Goal: Navigation & Orientation: Find specific page/section

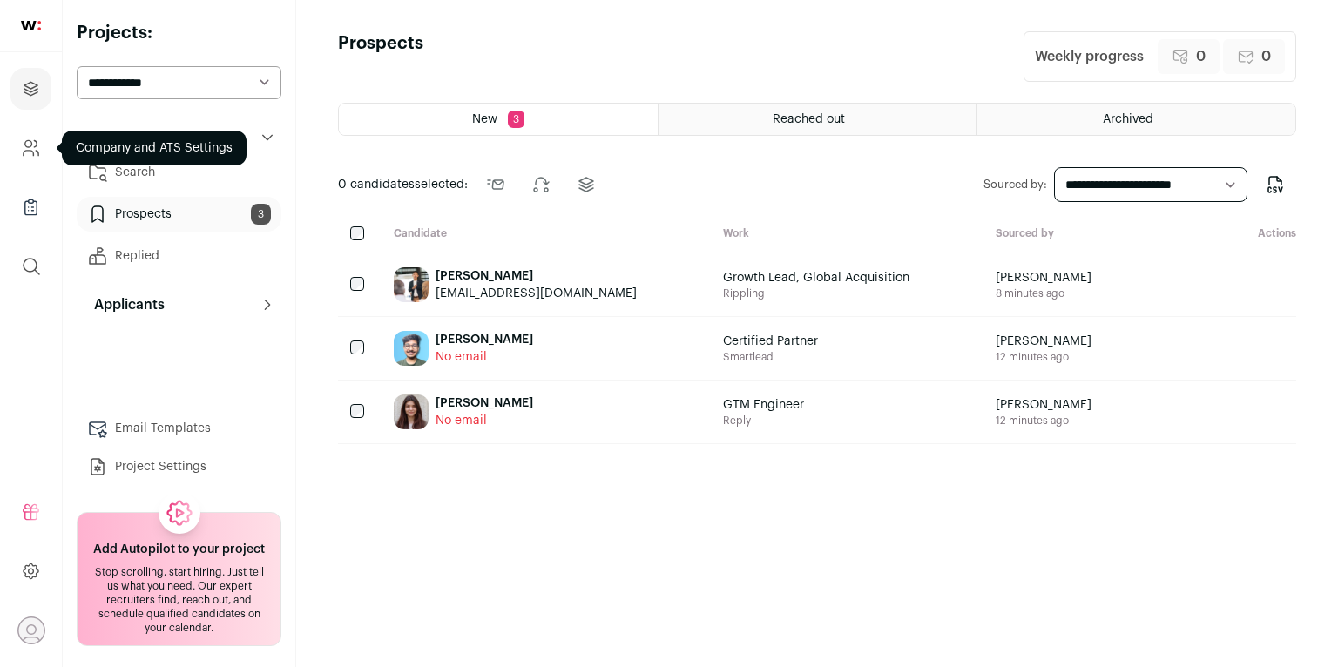
click at [37, 140] on icon "Company and ATS Settings" at bounding box center [31, 148] width 20 height 21
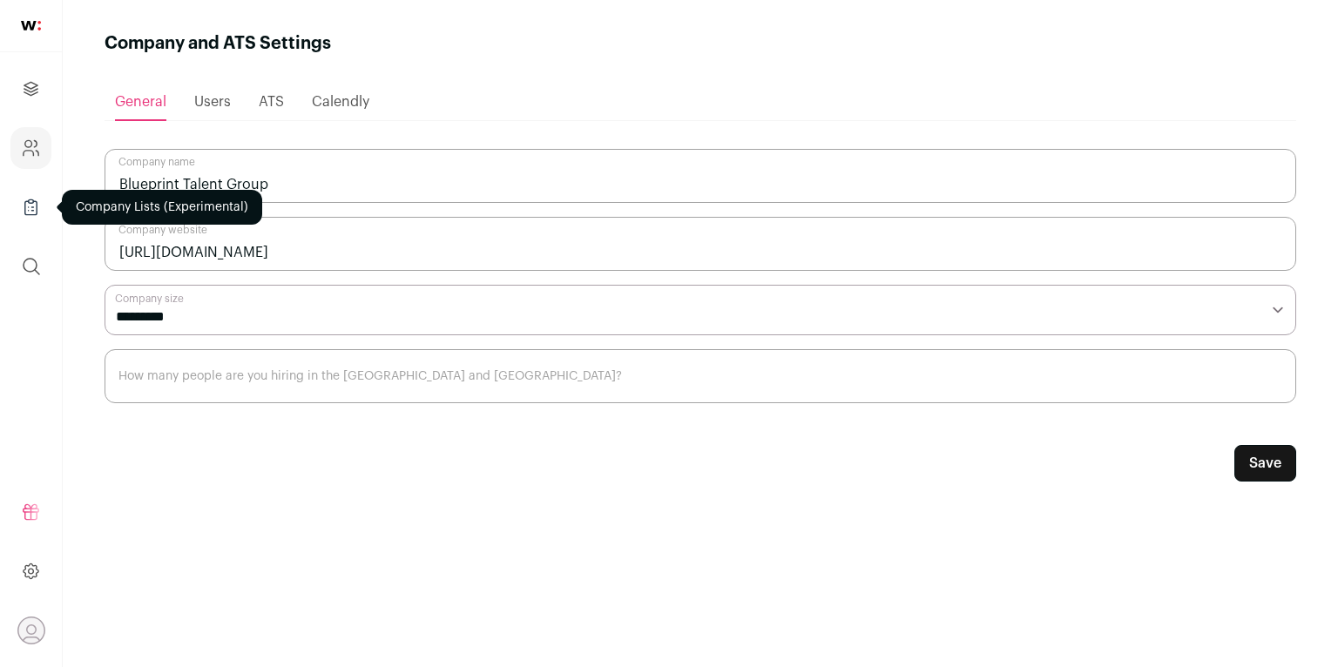
click at [37, 190] on link "Company Lists" at bounding box center [30, 207] width 41 height 42
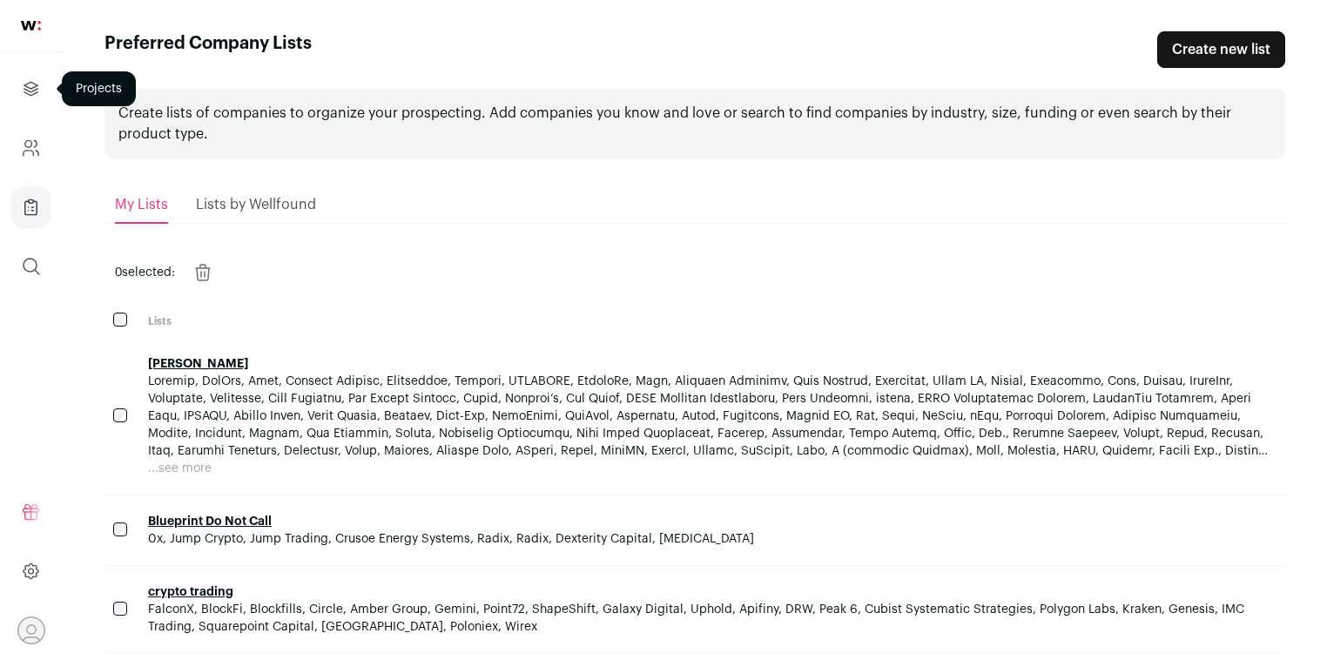
click at [36, 85] on icon "Projects" at bounding box center [31, 88] width 20 height 21
